Goal: Information Seeking & Learning: Compare options

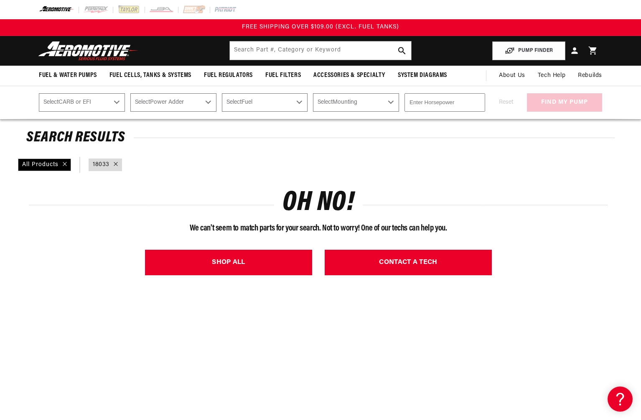
click at [255, 52] on input "text" at bounding box center [320, 50] width 181 height 18
click at [264, 54] on input "11127" at bounding box center [320, 50] width 181 height 18
drag, startPoint x: 260, startPoint y: 56, endPoint x: 201, endPoint y: 56, distance: 58.1
click at [201, 56] on header "Fuel & Water Pumps Back In-Tank In-Line Fuel Pumps" at bounding box center [320, 51] width 605 height 30
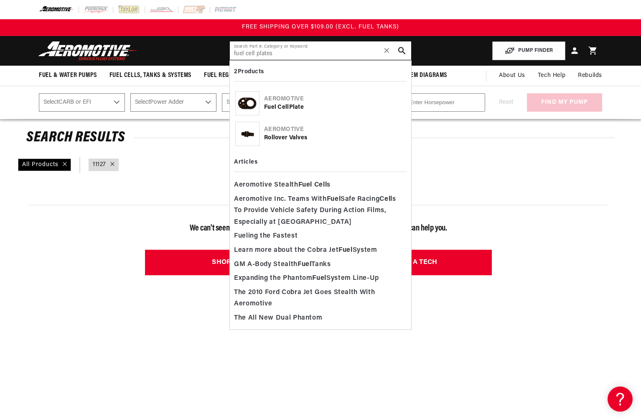
type input "fuel cell plates"
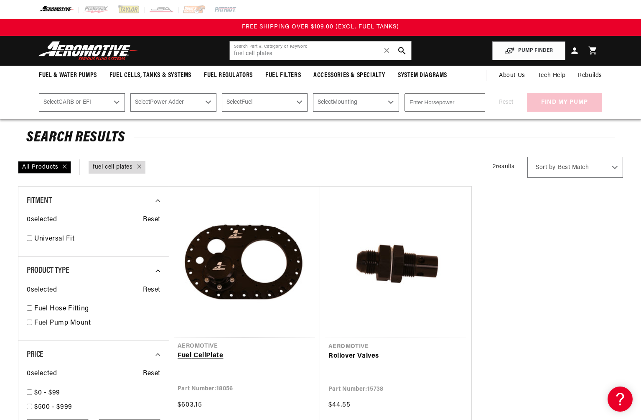
click at [204, 350] on link "Fuel Cell Plate" at bounding box center [245, 355] width 134 height 11
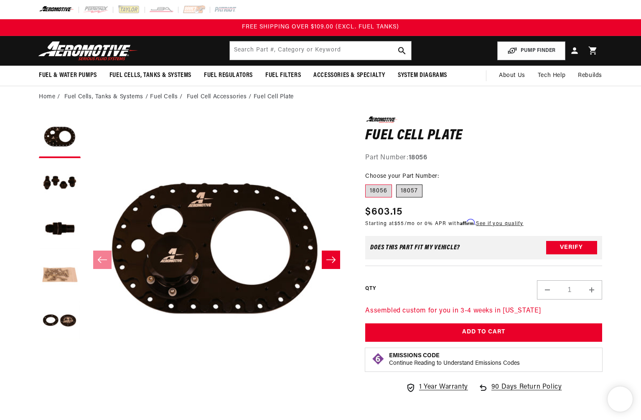
click at [405, 192] on label "18057" at bounding box center [409, 190] width 26 height 13
click at [397, 183] on input "18057" at bounding box center [396, 183] width 0 height 0
radio input "true"
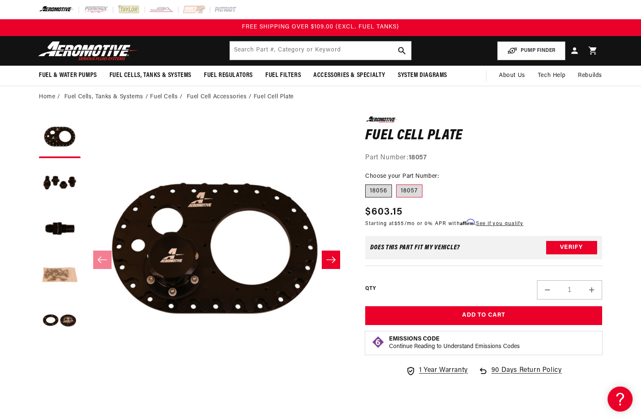
click at [384, 192] on label "18056" at bounding box center [378, 190] width 27 height 13
click at [368, 183] on input "18056" at bounding box center [367, 183] width 0 height 0
radio input "true"
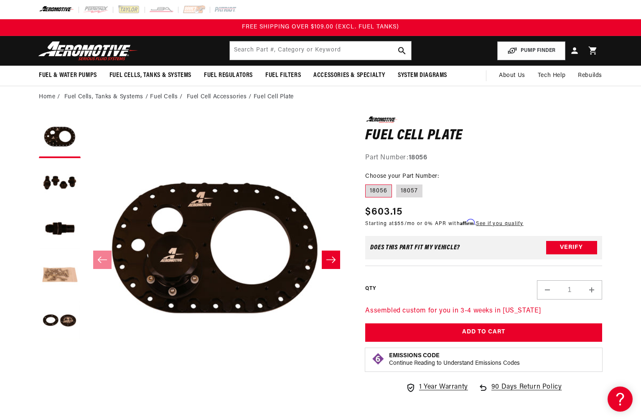
click at [418, 155] on strong "18056" at bounding box center [418, 157] width 19 height 7
copy div "Part Number: 18056"
click at [54, 324] on button "Load image 5 in gallery view" at bounding box center [60, 321] width 42 height 42
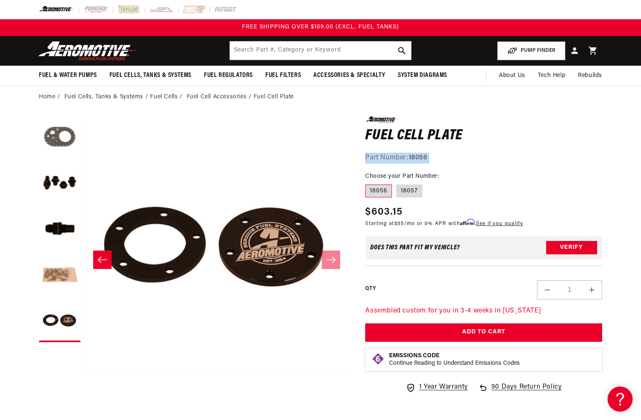
click at [48, 137] on button "Load image 1 in gallery view" at bounding box center [60, 137] width 42 height 42
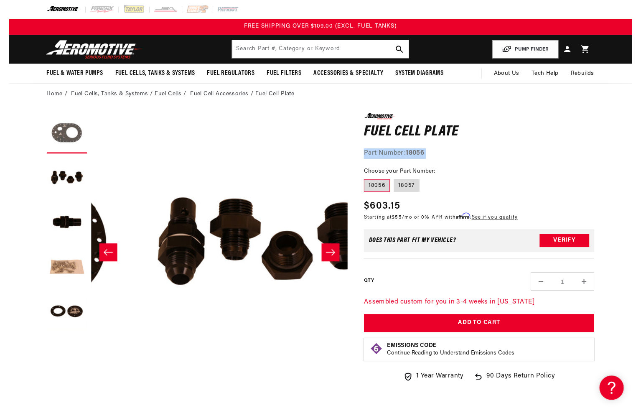
scroll to position [0, 0]
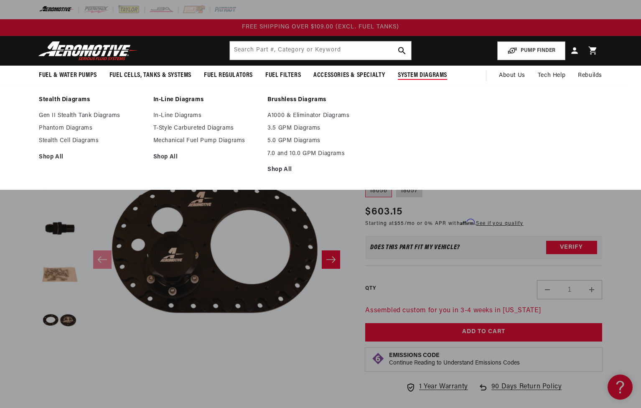
click at [403, 74] on span "System Diagrams" at bounding box center [422, 75] width 49 height 9
click at [279, 143] on link "5.0 GPM Diagrams" at bounding box center [321, 141] width 106 height 8
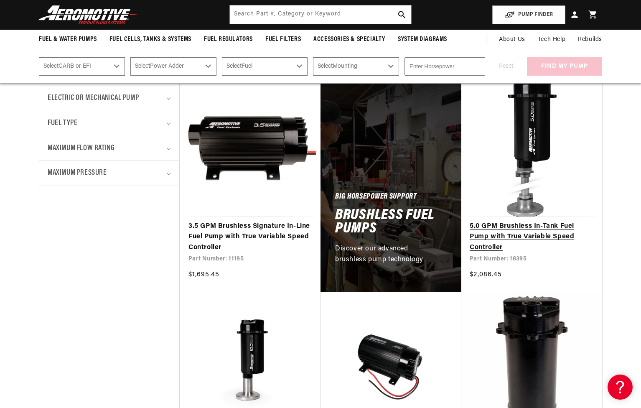
scroll to position [385, 0]
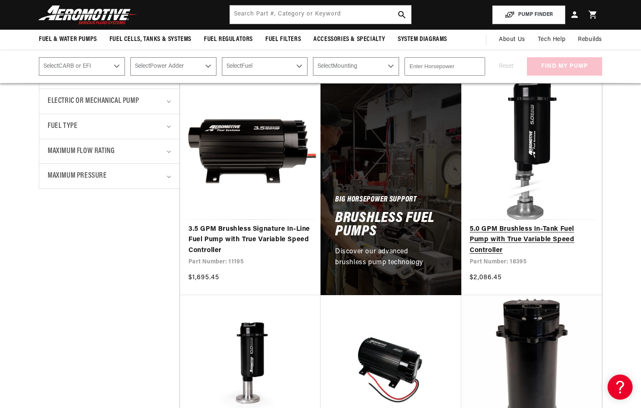
click at [534, 224] on link "5.0 GPM Brushless In-Tank Fuel Pump with True Variable Speed Controller" at bounding box center [532, 240] width 124 height 32
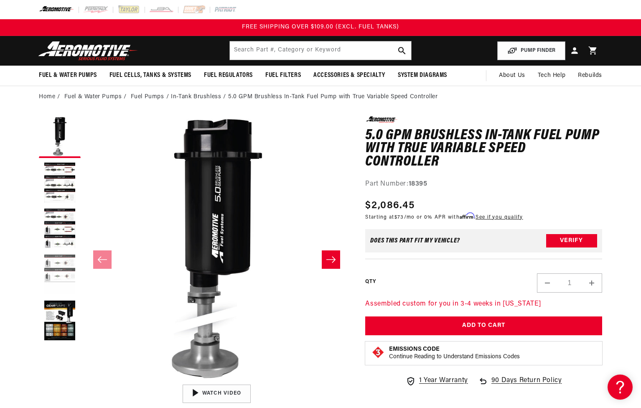
click at [49, 261] on button "Load image 4 in gallery view" at bounding box center [60, 275] width 42 height 42
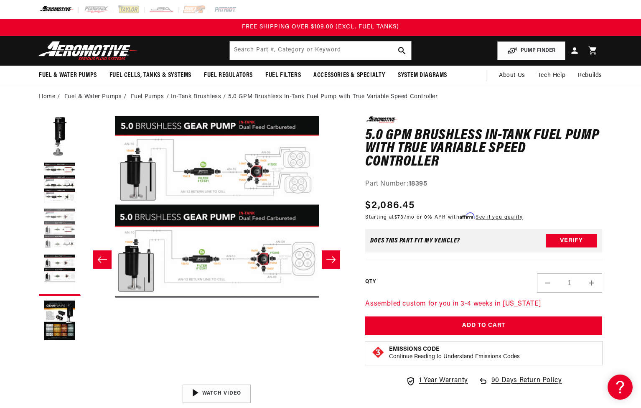
click at [61, 235] on button "Load image 3 in gallery view" at bounding box center [60, 229] width 42 height 42
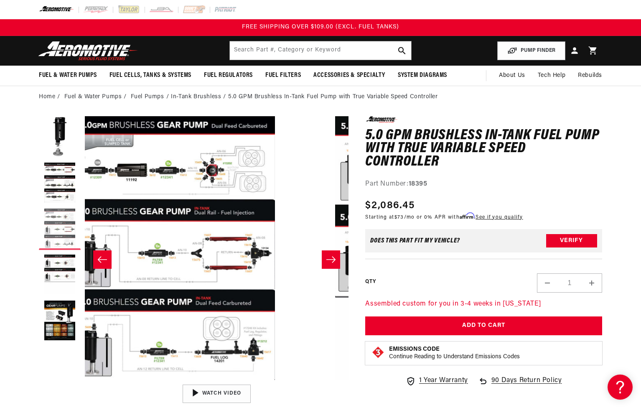
scroll to position [0, 528]
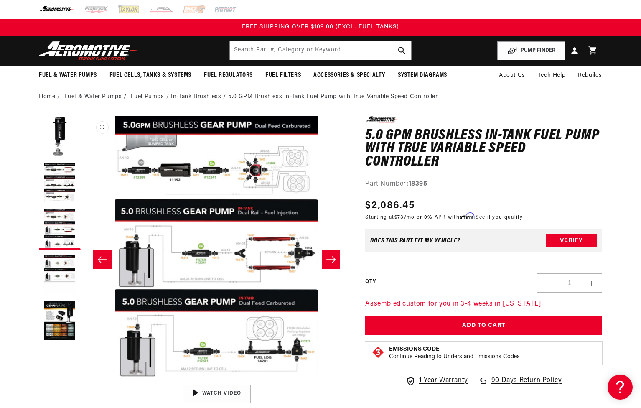
click at [85, 380] on button "Open media 3 in modal" at bounding box center [85, 380] width 0 height 0
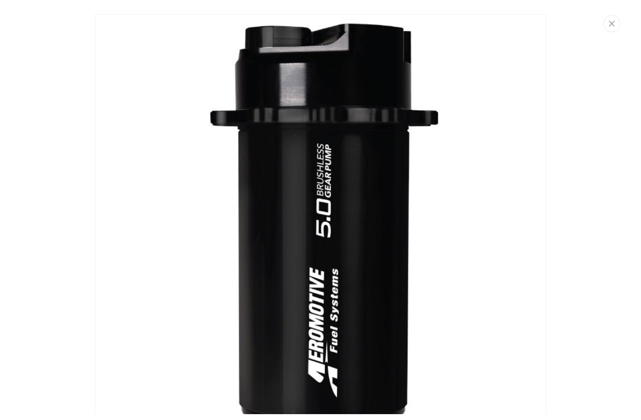
scroll to position [1378, 0]
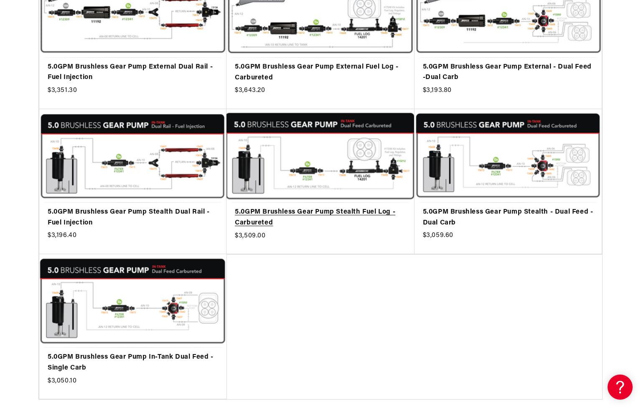
scroll to position [278, 0]
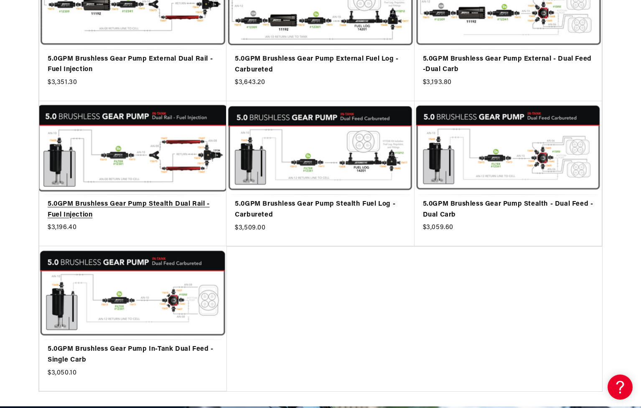
click at [181, 199] on link "5.0GPM Brushless Gear Pump Stealth Dual Rail - Fuel Injection" at bounding box center [133, 209] width 171 height 21
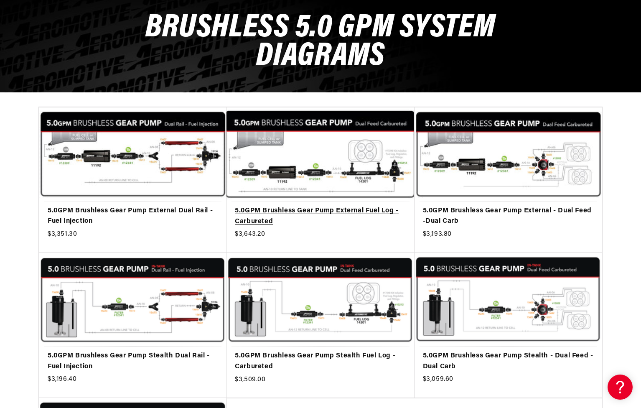
scroll to position [151, 0]
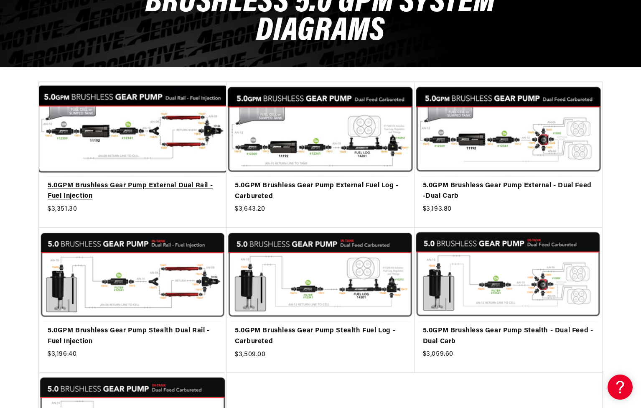
click at [127, 181] on link "5.0GPM Brushless Gear Pump External Dual Rail - Fuel Injection" at bounding box center [133, 191] width 171 height 21
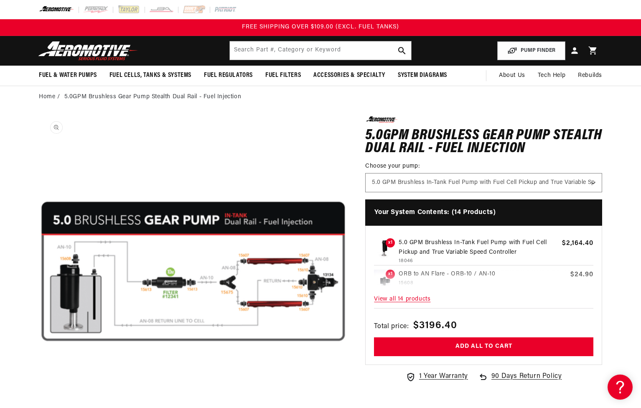
scroll to position [0, 0]
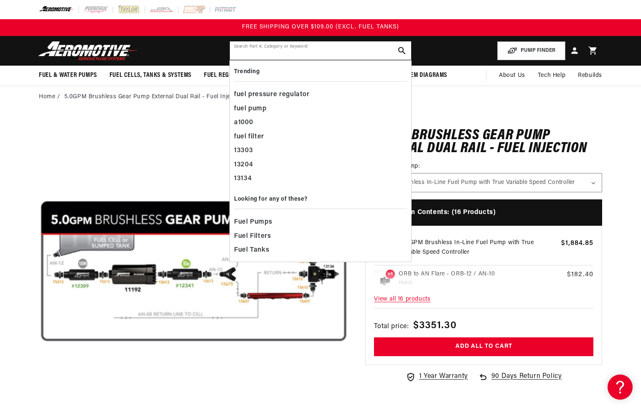
click at [244, 51] on input "text" at bounding box center [320, 50] width 181 height 18
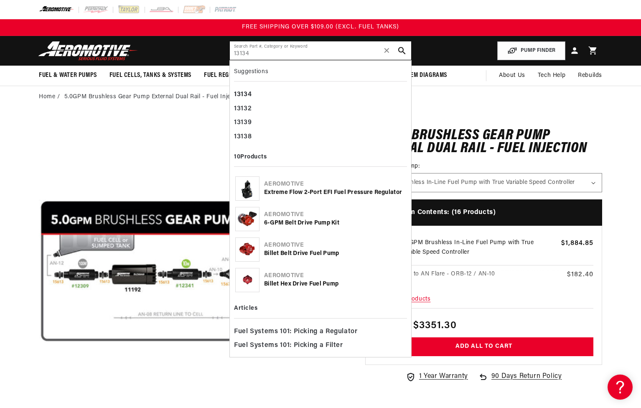
type input "13134"
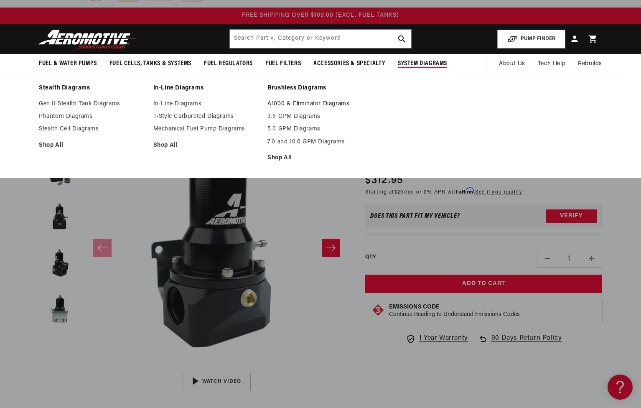
scroll to position [12, 0]
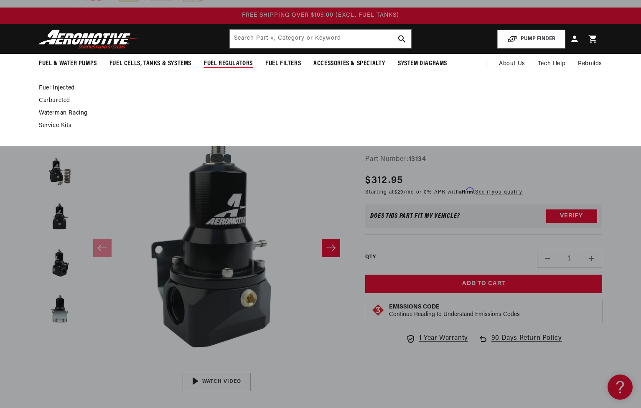
click at [57, 87] on link "Fuel Injected" at bounding box center [316, 88] width 555 height 8
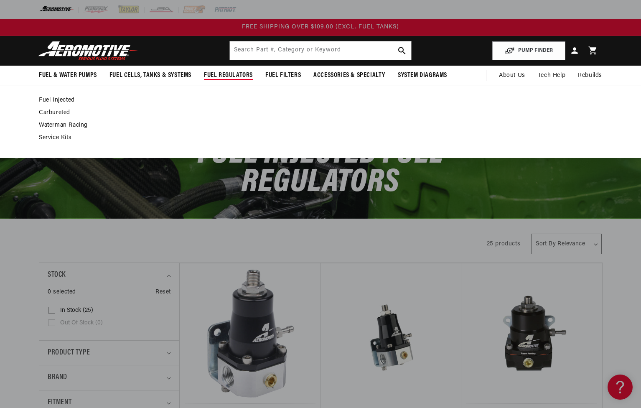
click at [59, 103] on link "Fuel Injected" at bounding box center [316, 101] width 555 height 8
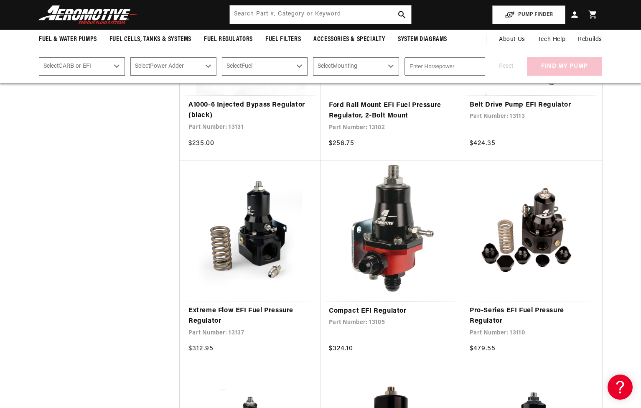
scroll to position [920, 0]
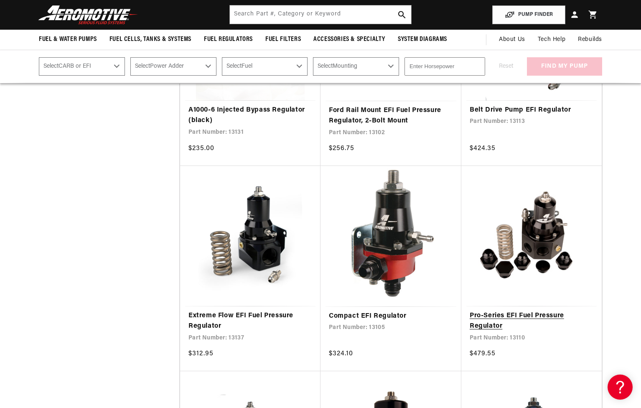
click at [503, 311] on link "Pro-Series EFI Fuel Pressure Regulator" at bounding box center [532, 321] width 124 height 21
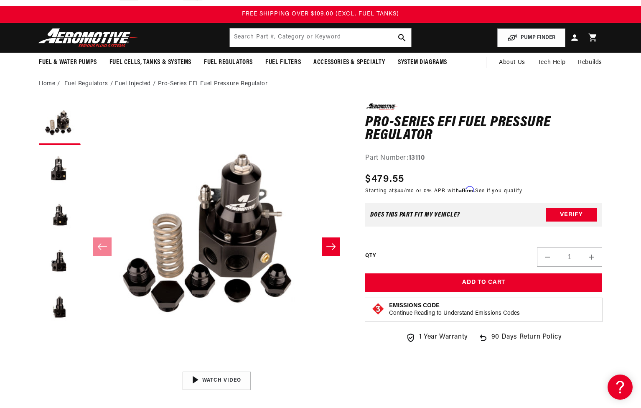
click at [414, 155] on strong "13110" at bounding box center [417, 158] width 16 height 7
copy strong "13110"
click at [461, 161] on div "Part Number: 13110" at bounding box center [483, 158] width 237 height 11
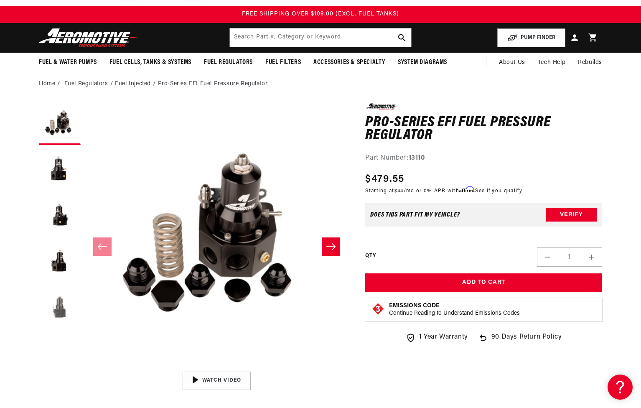
click at [58, 288] on button "Load image 5 in gallery view" at bounding box center [60, 308] width 42 height 42
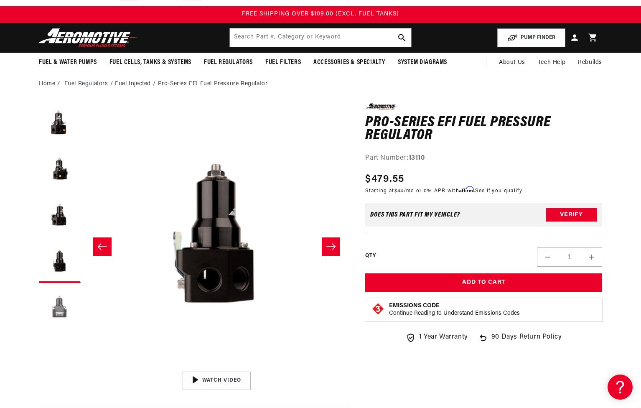
click at [56, 312] on button "Load image 6 in gallery view" at bounding box center [60, 308] width 42 height 42
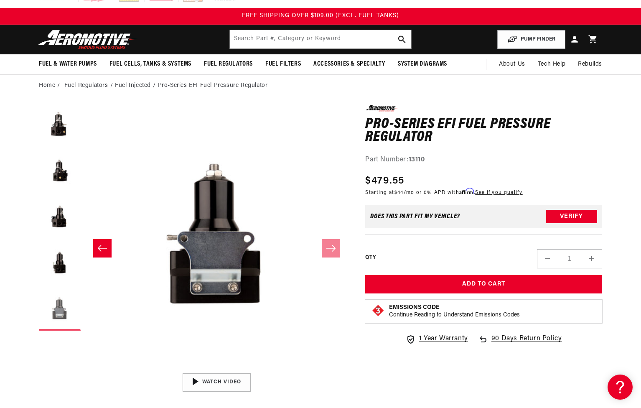
scroll to position [11, 0]
click at [51, 270] on button "Load image 5 in gallery view" at bounding box center [60, 264] width 42 height 42
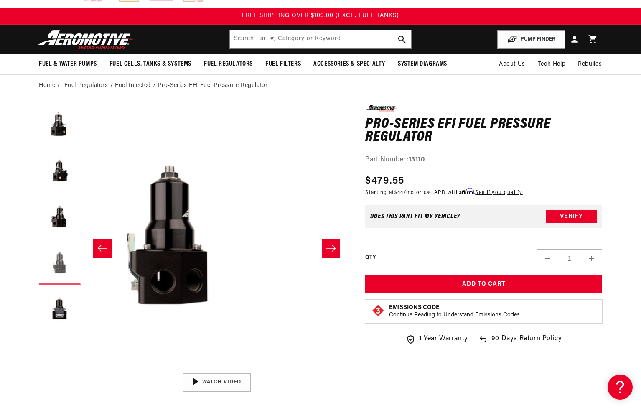
scroll to position [0, 1056]
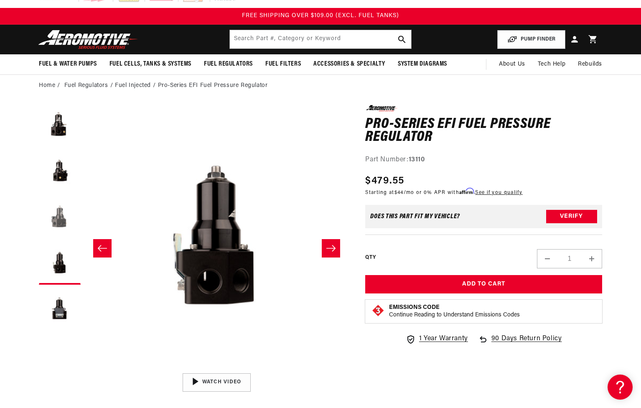
click at [49, 214] on button "Load image 4 in gallery view" at bounding box center [60, 218] width 42 height 42
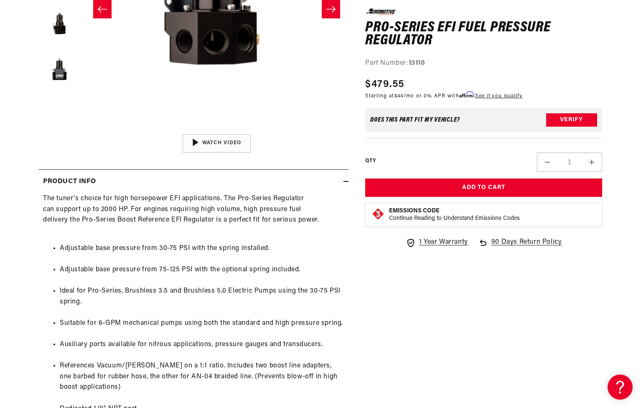
scroll to position [254, 0]
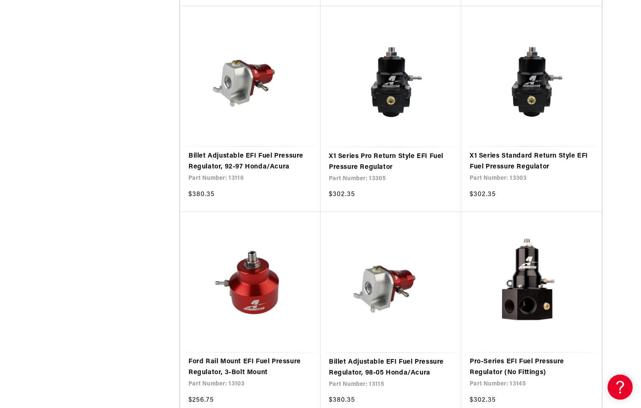
scroll to position [1505, 0]
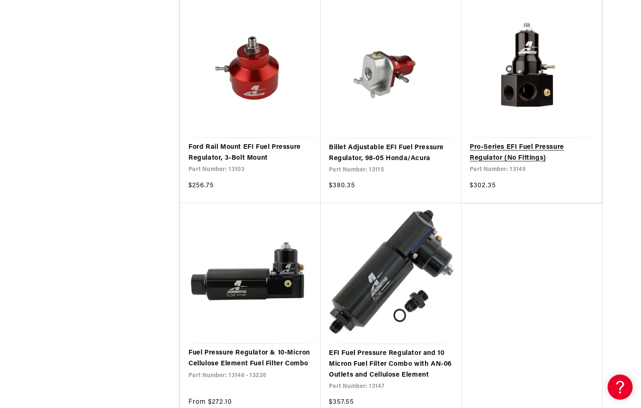
scroll to position [1700, 0]
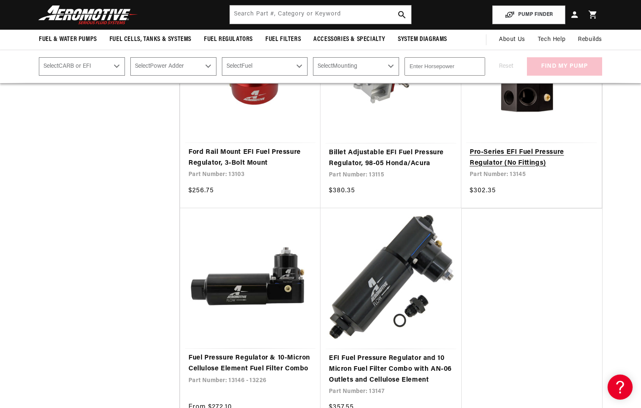
click at [481, 147] on link "Pro-Series EFI Fuel Pressure Regulator (No Fittings)" at bounding box center [532, 157] width 124 height 21
